Goal: Task Accomplishment & Management: Use online tool/utility

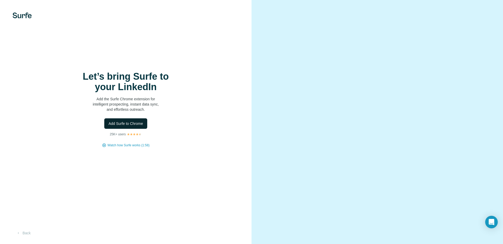
click at [124, 125] on span "Add Surfe to Chrome" at bounding box center [125, 123] width 35 height 5
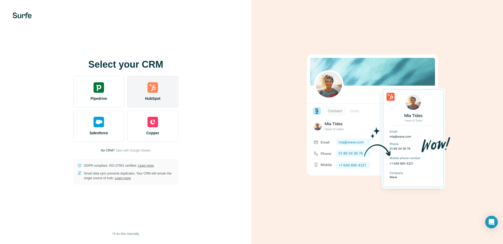
click at [165, 94] on div "HubSpot" at bounding box center [152, 91] width 51 height 31
